Goal: Find contact information: Find contact information

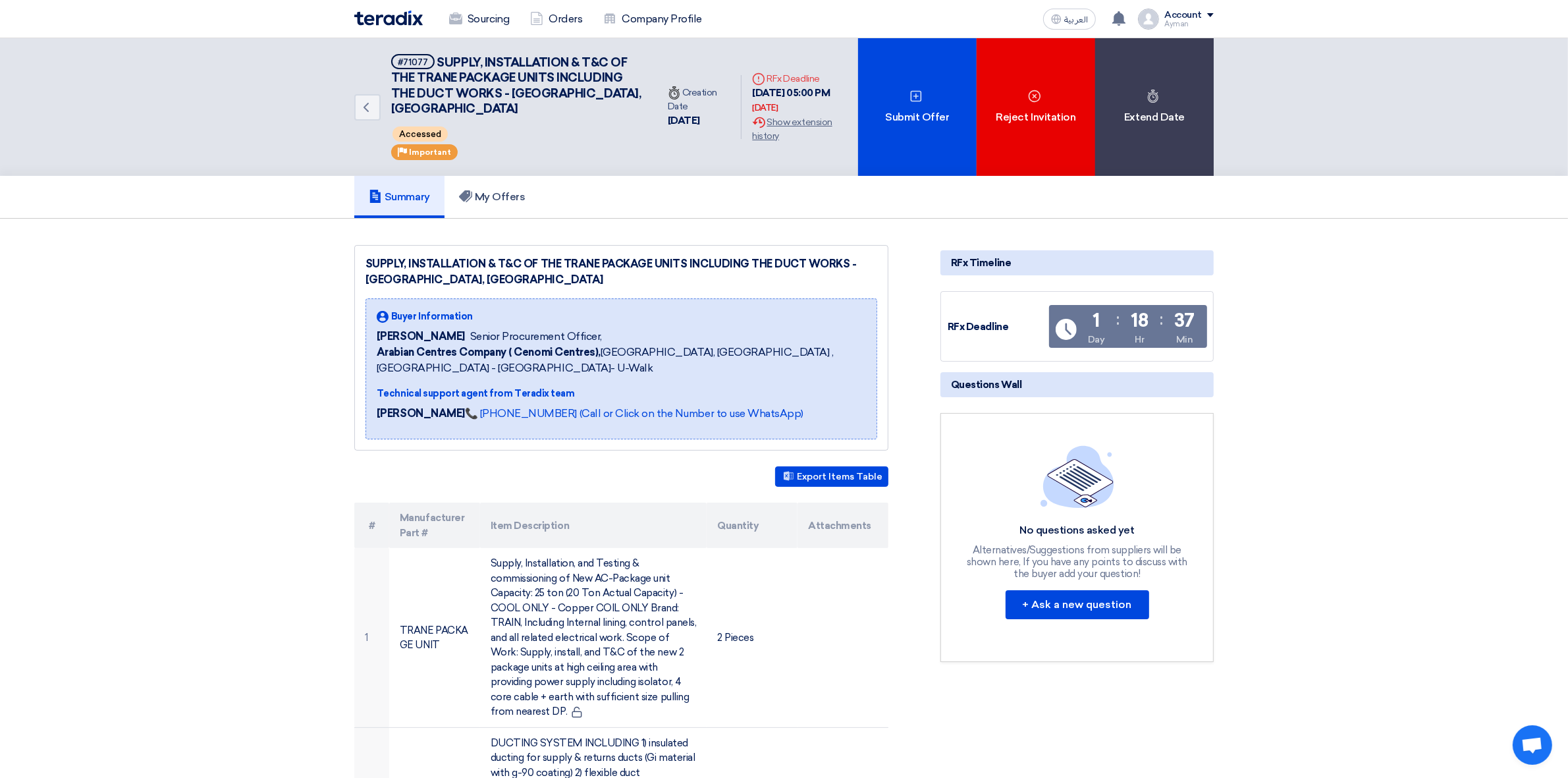
click at [1187, 23] on div "Ayman" at bounding box center [1189, 24] width 49 height 7
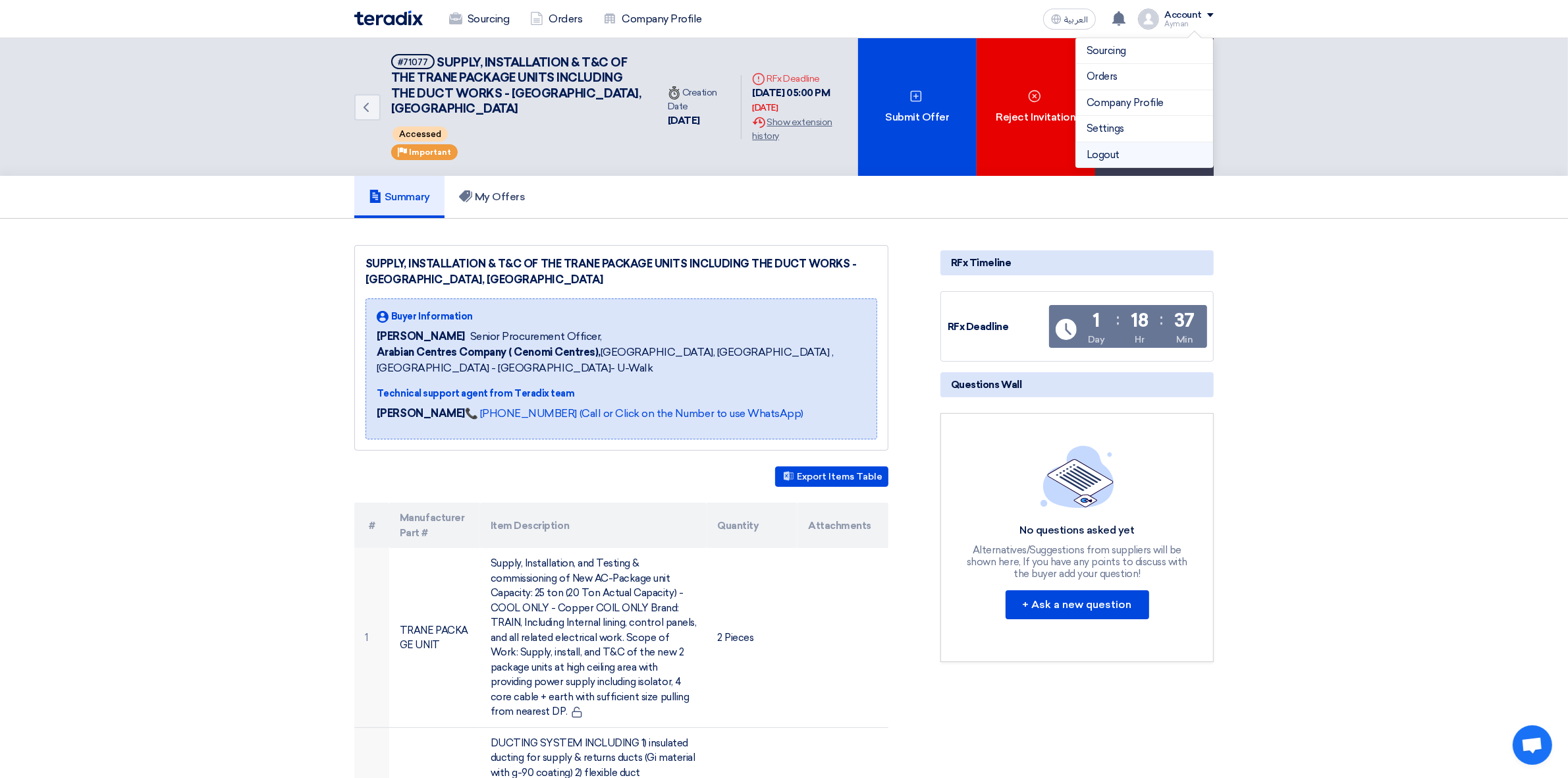
click at [1154, 155] on li "Logout" at bounding box center [1145, 155] width 137 height 26
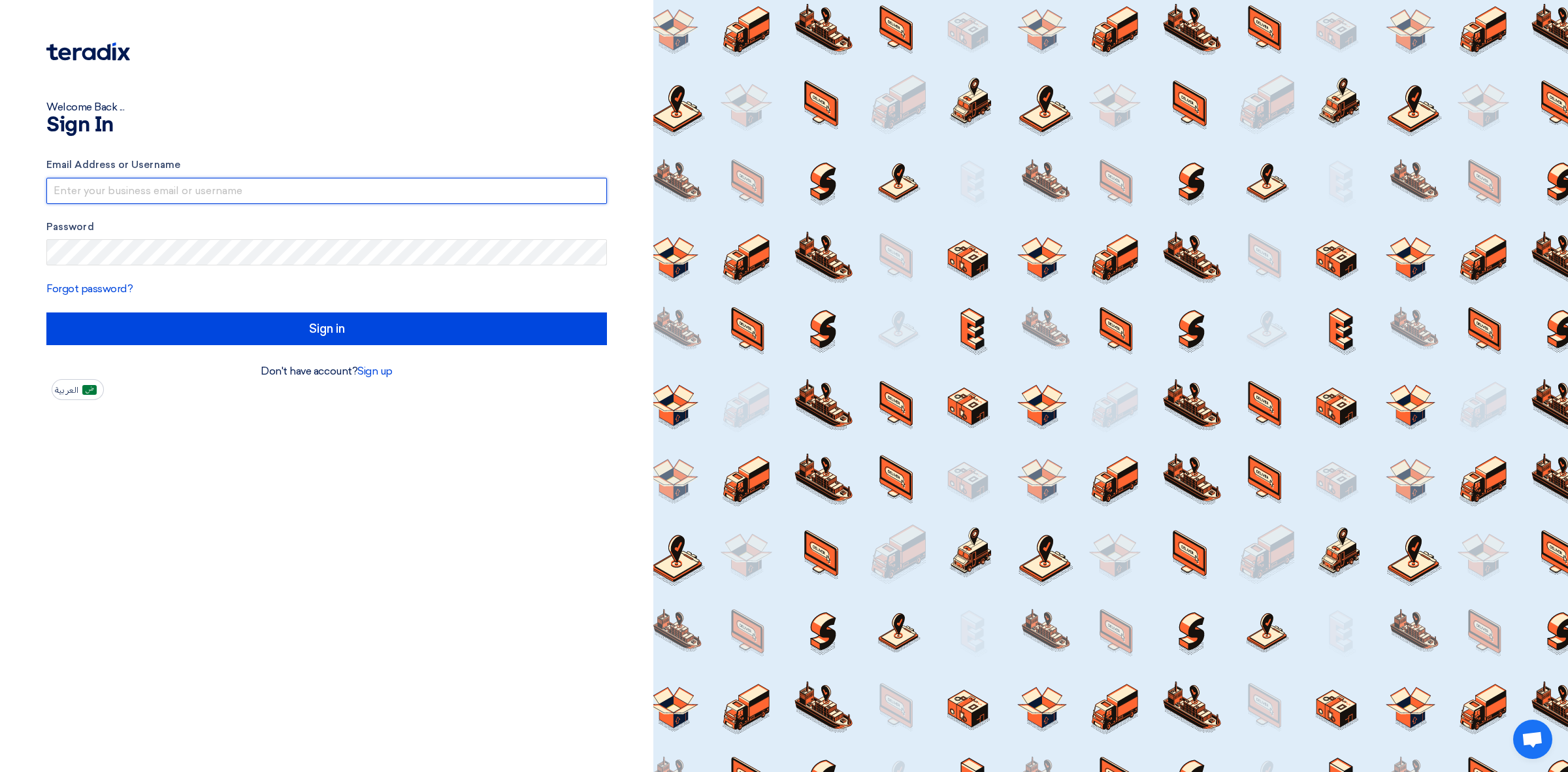
click at [559, 194] on input "text" at bounding box center [326, 190] width 560 height 26
type input "[EMAIL_ADDRESS][DOMAIN_NAME]"
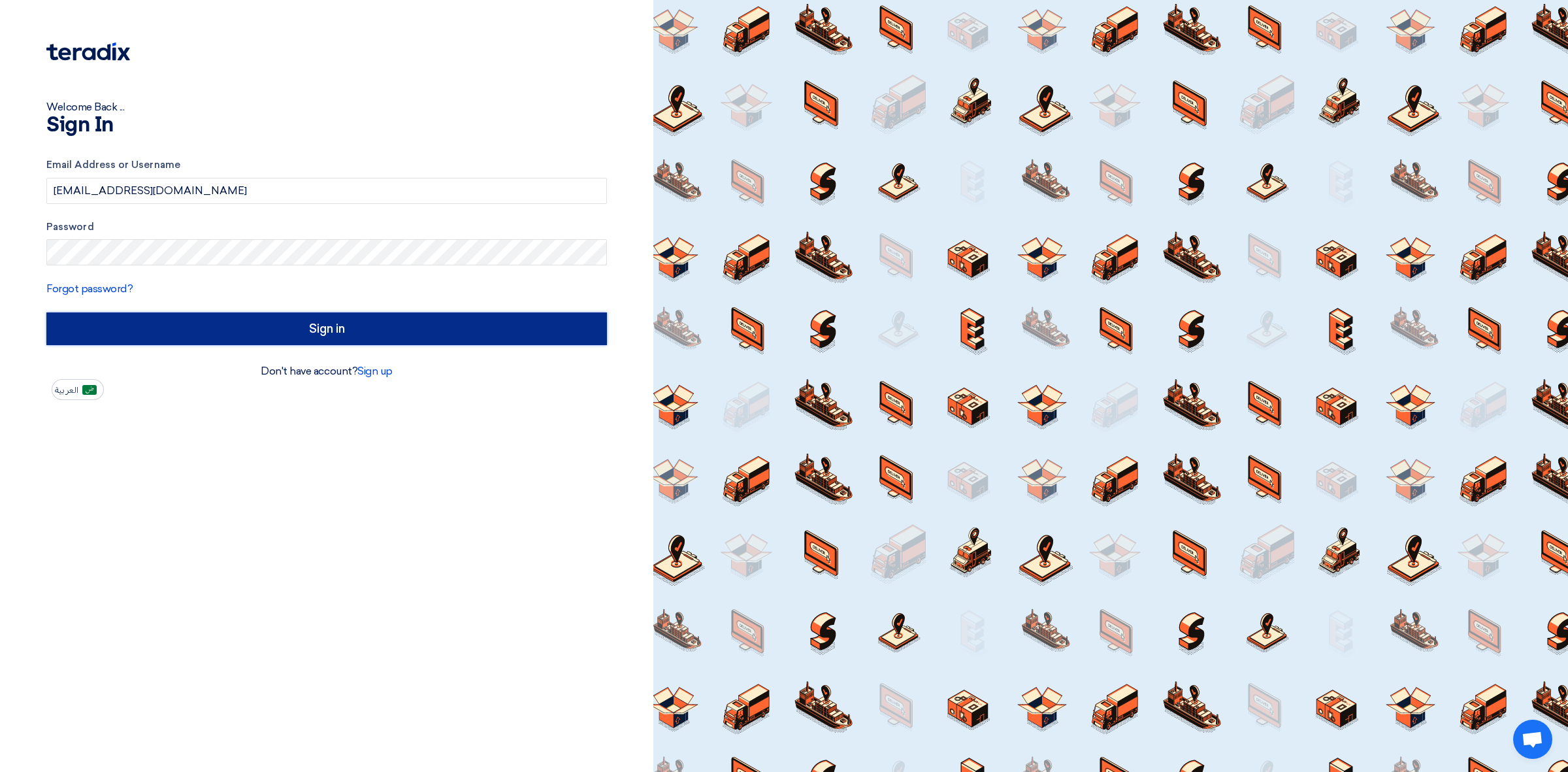
click at [426, 334] on input "Sign in" at bounding box center [326, 329] width 560 height 33
type input "الدخول"
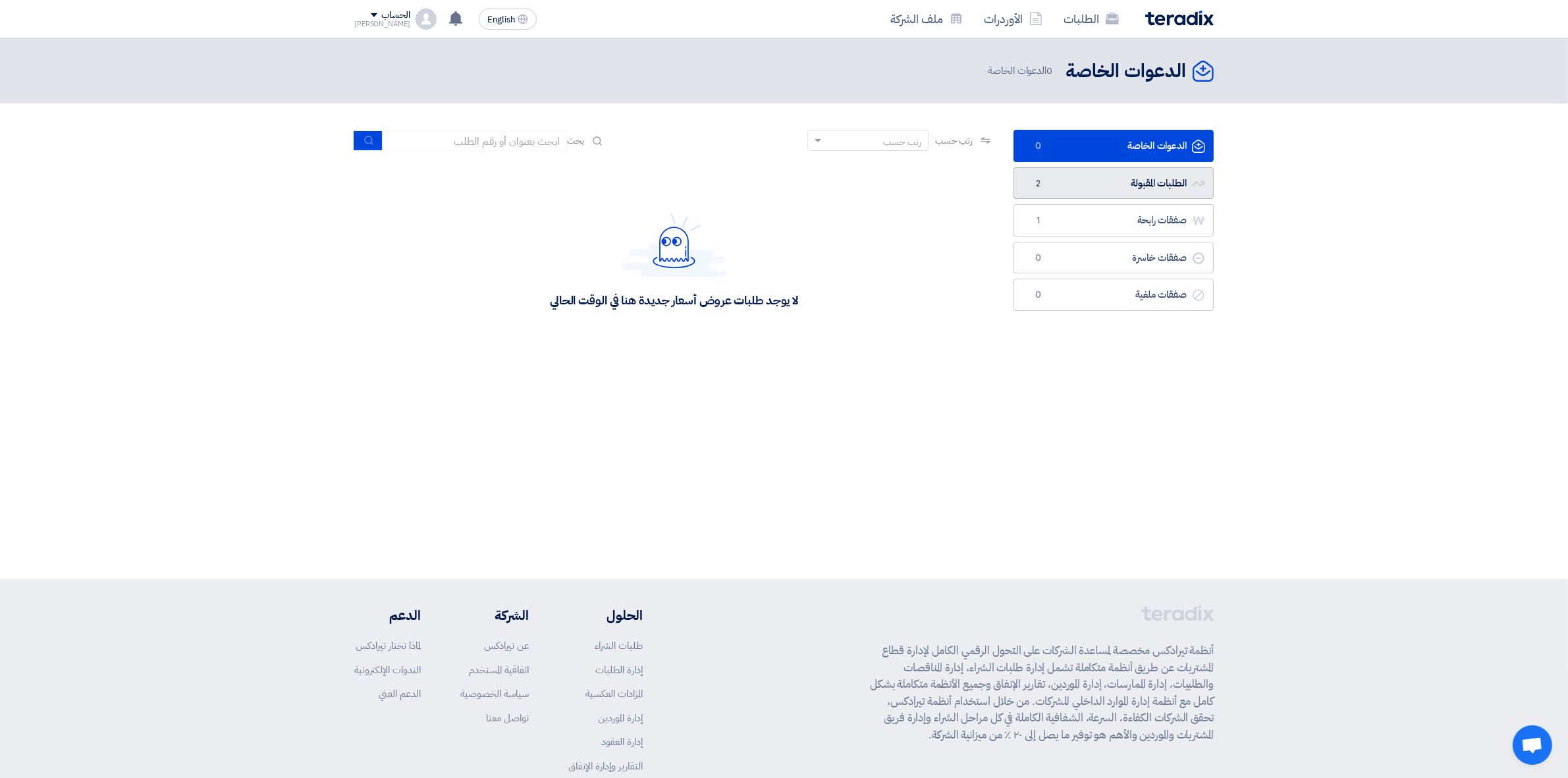
click at [1119, 189] on link "الطلبات المقبولة الطلبات المقبولة 2" at bounding box center [1114, 184] width 200 height 32
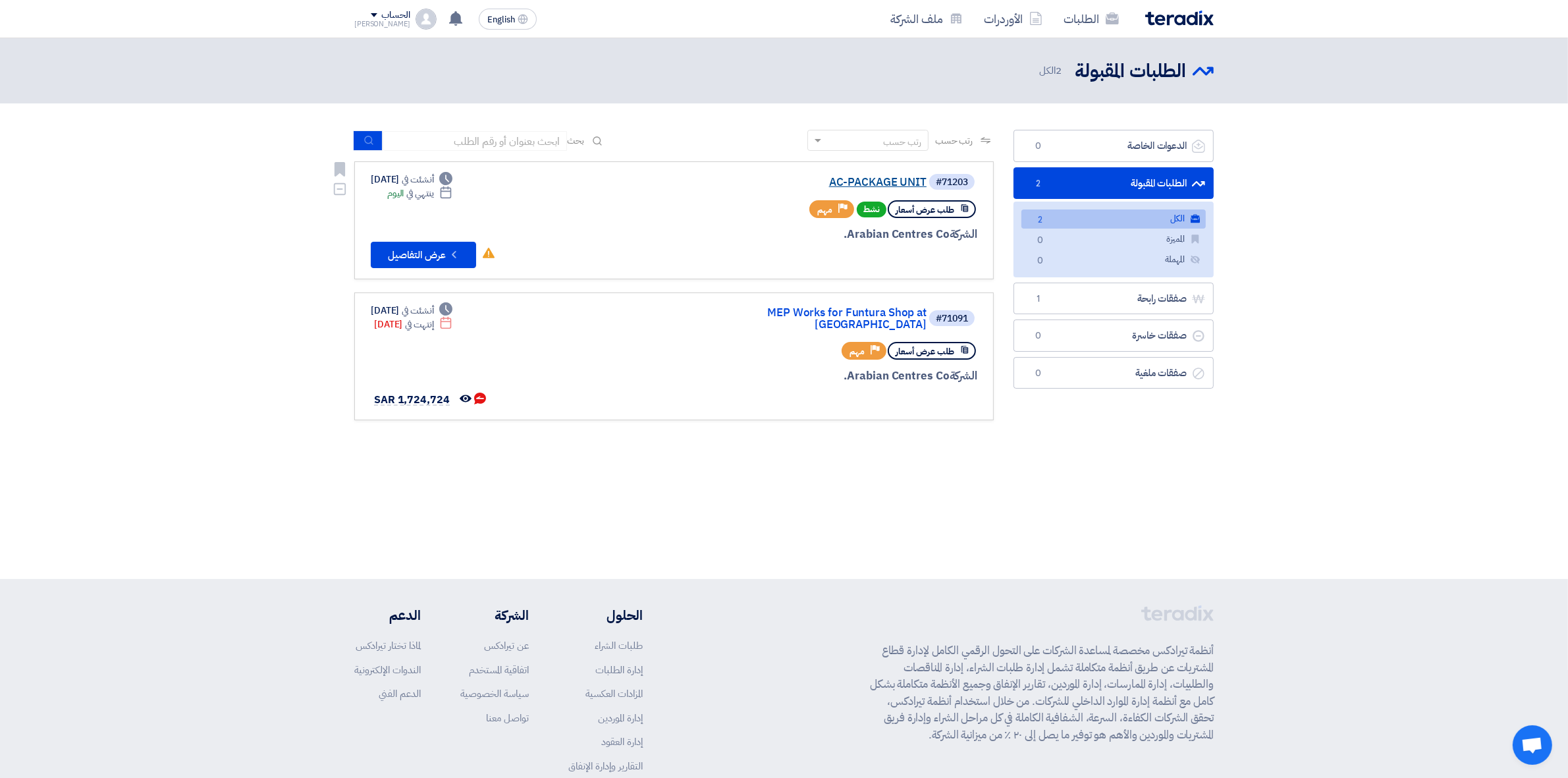
click at [881, 183] on link "AC-PACKAGE UNIT" at bounding box center [795, 182] width 263 height 12
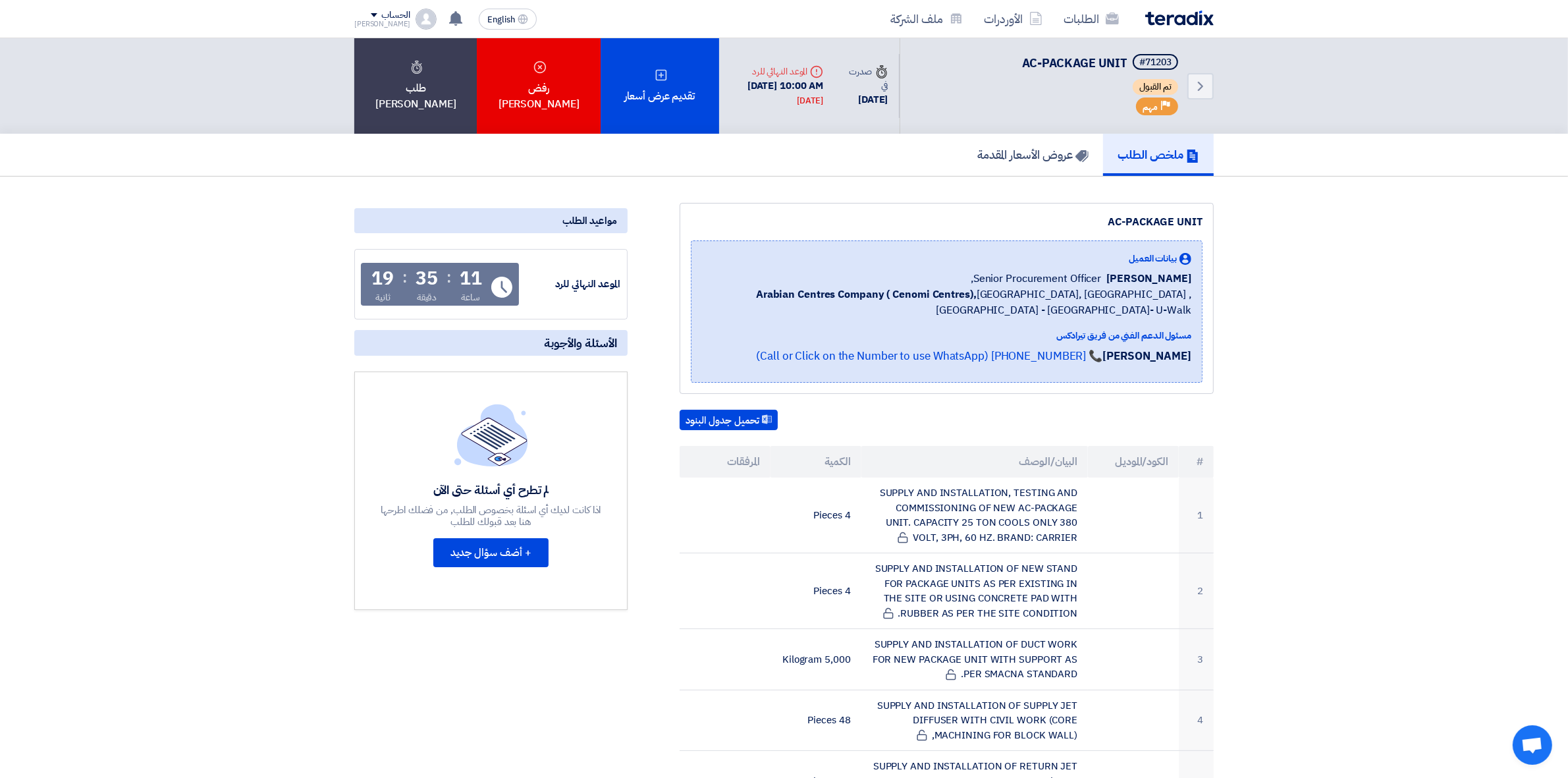
drag, startPoint x: 1114, startPoint y: 261, endPoint x: 1192, endPoint y: 275, distance: 79.2
click at [1192, 275] on div "بيانات العميل [PERSON_NAME] Senior Procurement Officer, Arabian Centres Company…" at bounding box center [947, 312] width 512 height 142
drag, startPoint x: 984, startPoint y: 274, endPoint x: 1190, endPoint y: 270, distance: 206.0
click at [1190, 270] on div "[PERSON_NAME] Senior Procurement Officer," at bounding box center [947, 278] width 490 height 16
copy div "[PERSON_NAME] Senior Procurement Officer"
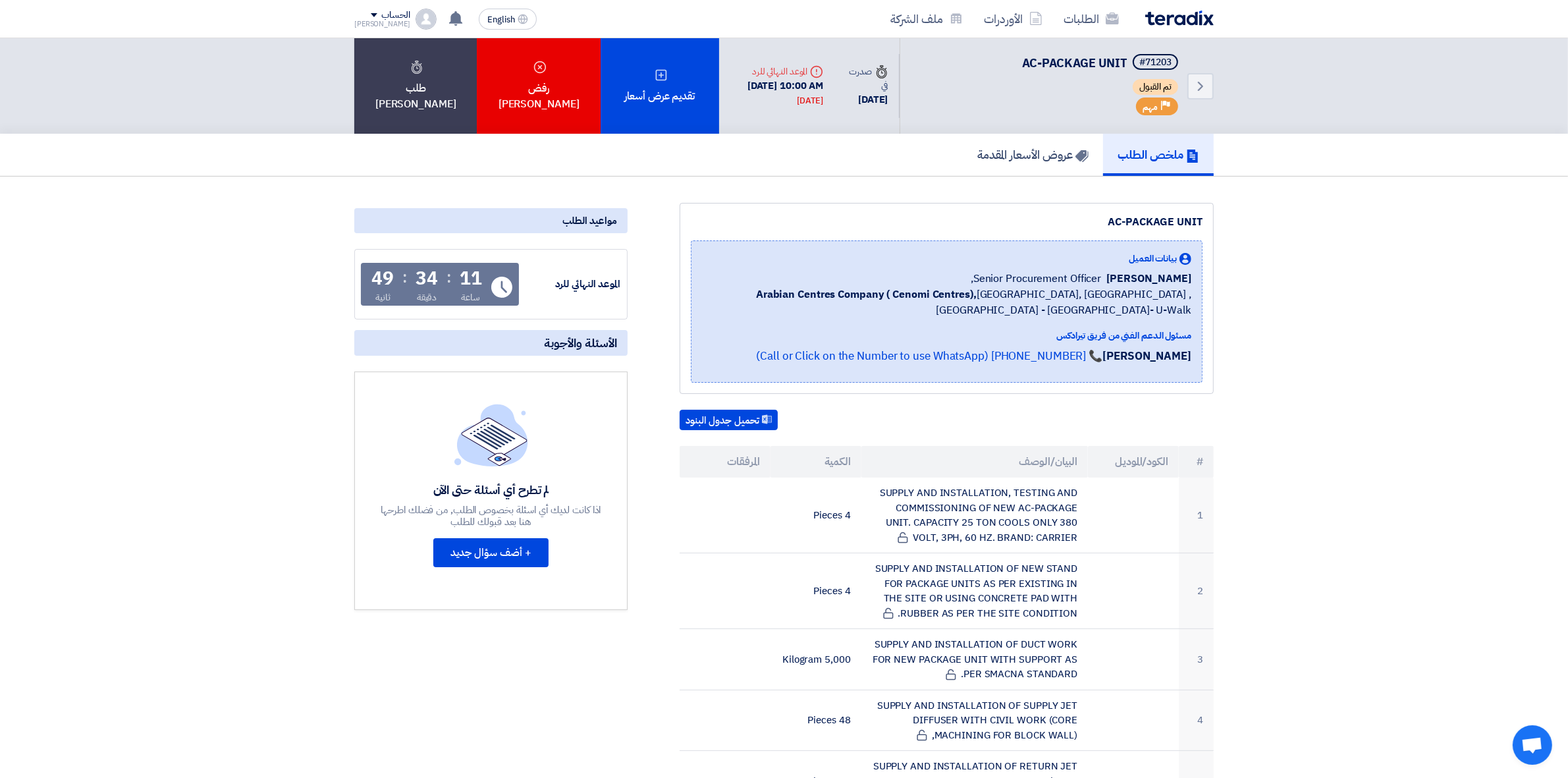
drag, startPoint x: 1095, startPoint y: 639, endPoint x: 680, endPoint y: 817, distance: 451.6
drag, startPoint x: 1110, startPoint y: 218, endPoint x: 1211, endPoint y: 209, distance: 101.4
click at [1211, 209] on div "AC-PACKAGE UNIT بيانات العميل [PERSON_NAME] Senior Procurement Officer, Arabian…" at bounding box center [947, 298] width 534 height 191
copy div "AC-PACKAGE UNIT"
